Goal: Navigation & Orientation: Locate item on page

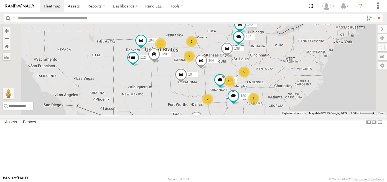
click at [0, 0] on span at bounding box center [0, 0] width 0 height 0
click at [0, 0] on div "142 All Assets [GEOGRAPHIC_DATA] 40.25702 -89.2251 Video" at bounding box center [0, 0] width 0 height 0
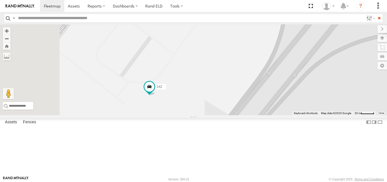
drag, startPoint x: 214, startPoint y: 50, endPoint x: 254, endPoint y: 138, distance: 96.8
click at [254, 115] on div "142" at bounding box center [193, 69] width 387 height 91
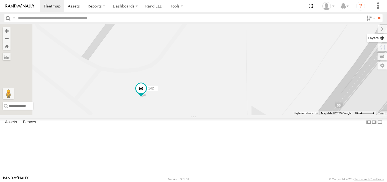
click at [382, 39] on label at bounding box center [376, 38] width 20 height 8
click at [366, 58] on label at bounding box center [376, 57] width 20 height 8
click at [365, 65] on label at bounding box center [376, 66] width 22 height 8
click at [300, 97] on div "142" at bounding box center [193, 69] width 387 height 91
click at [368, 29] on label at bounding box center [377, 29] width 19 height 8
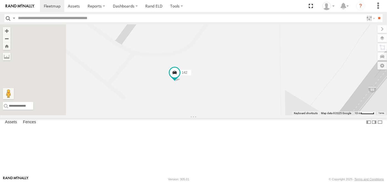
drag, startPoint x: 184, startPoint y: 141, endPoint x: 220, endPoint y: 124, distance: 39.5
click at [220, 115] on div "142" at bounding box center [193, 69] width 387 height 91
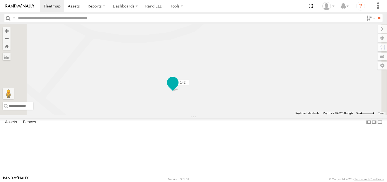
click at [185, 85] on span "142" at bounding box center [183, 83] width 6 height 4
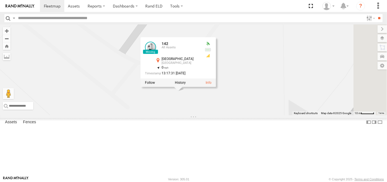
click at [255, 115] on div "142 142 All Assets [GEOGRAPHIC_DATA] [GEOGRAPHIC_DATA] 40.25702 , -89.2251 0 13…" at bounding box center [193, 69] width 387 height 91
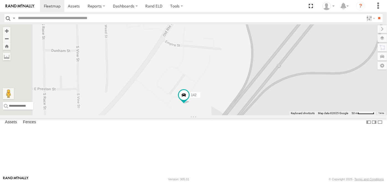
click at [0, 0] on span at bounding box center [0, 0] width 0 height 0
